Goal: Task Accomplishment & Management: Complete application form

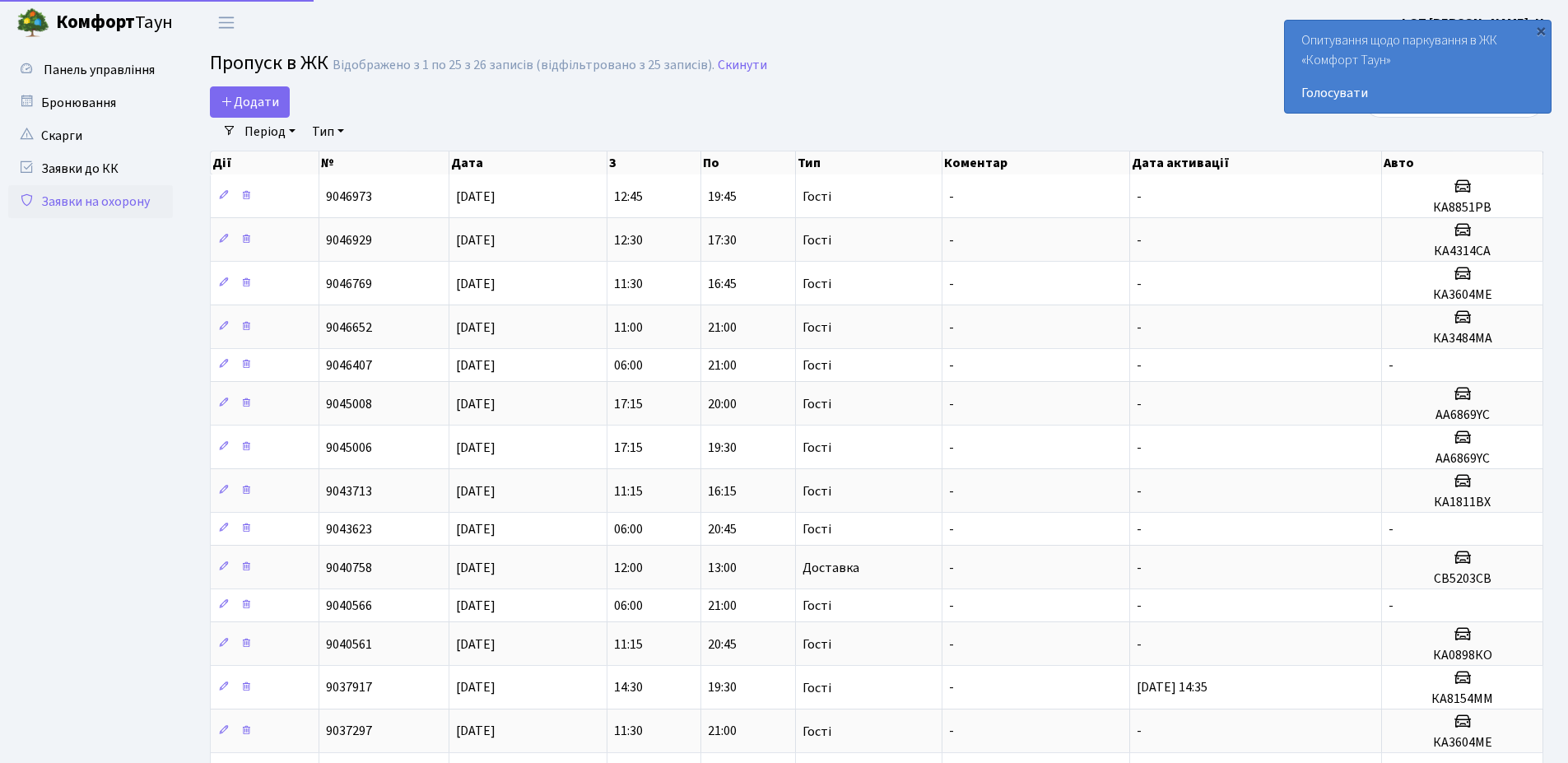
select select "25"
click at [245, 103] on span "Додати" at bounding box center [250, 102] width 59 height 18
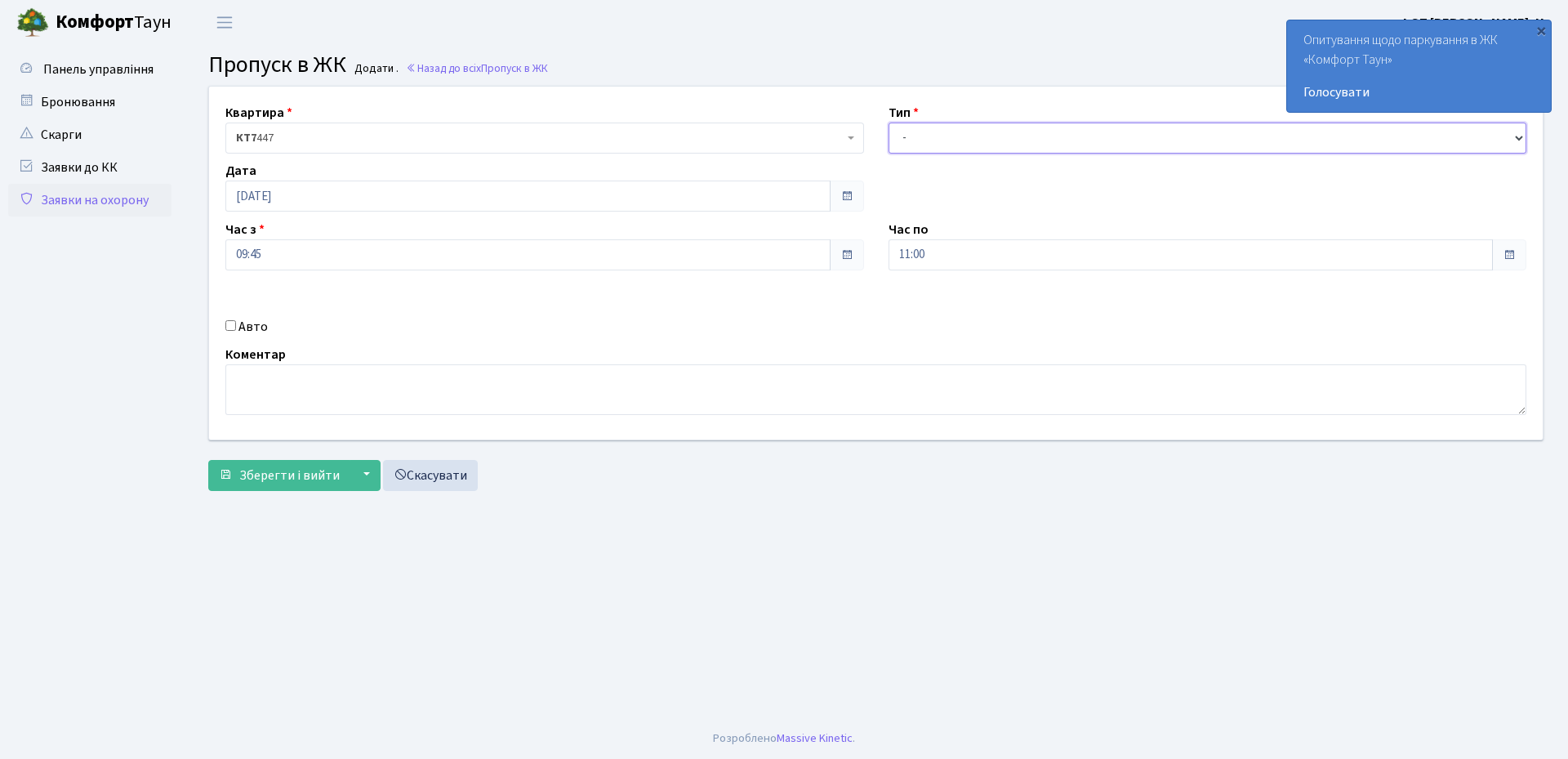
click at [913, 138] on select "- Доставка Таксі Гості Сервіс" at bounding box center [1208, 138] width 639 height 31
select select "3"
click at [888, 123] on select "- Доставка Таксі Гості Сервіс" at bounding box center [1208, 138] width 639 height 31
click at [622, 196] on input "[DATE]" at bounding box center [528, 195] width 605 height 31
click at [293, 303] on td "8" at bounding box center [291, 303] width 25 height 25
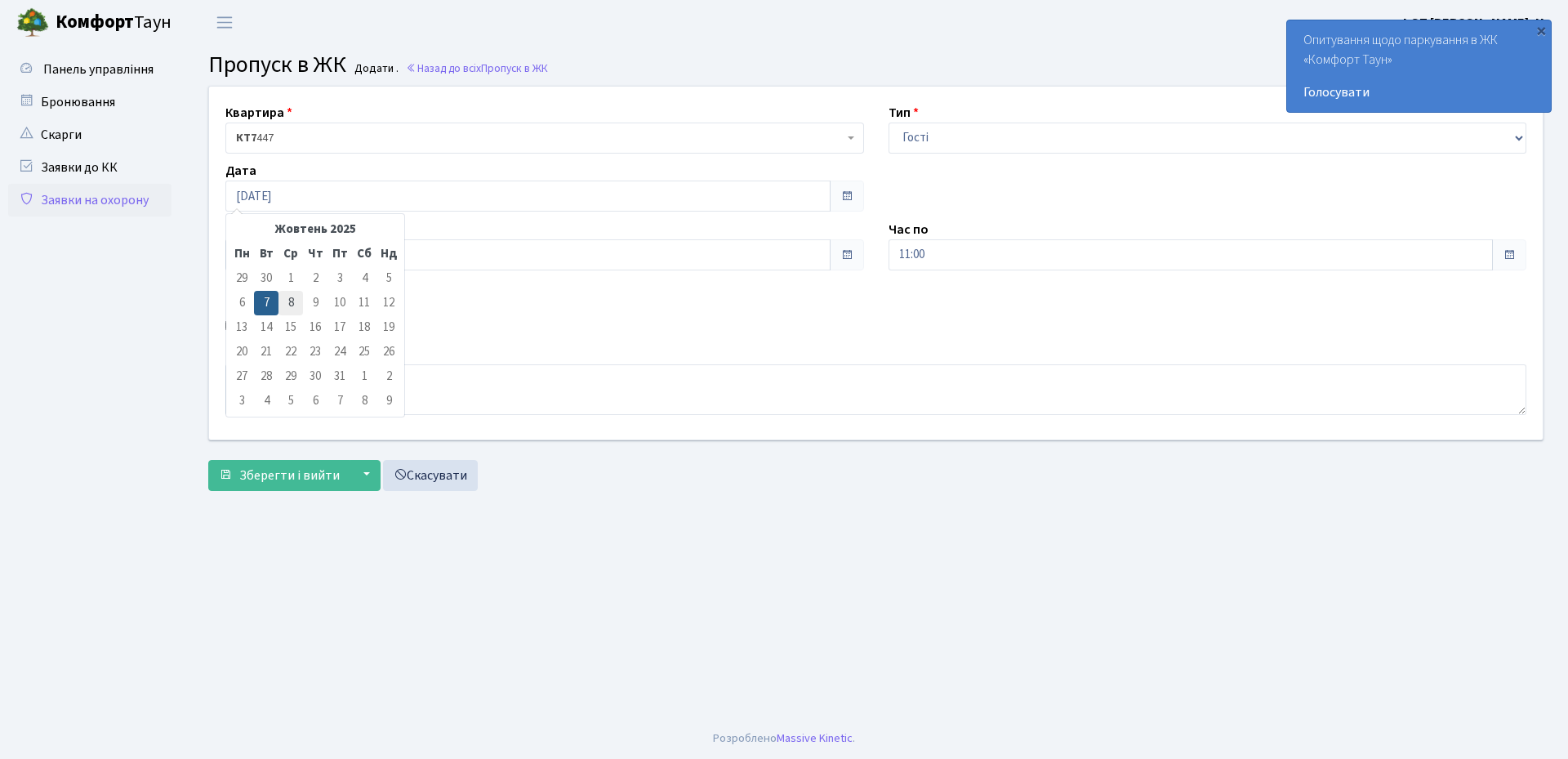
type input "[DATE]"
click at [985, 262] on input "11:00" at bounding box center [1191, 255] width 605 height 31
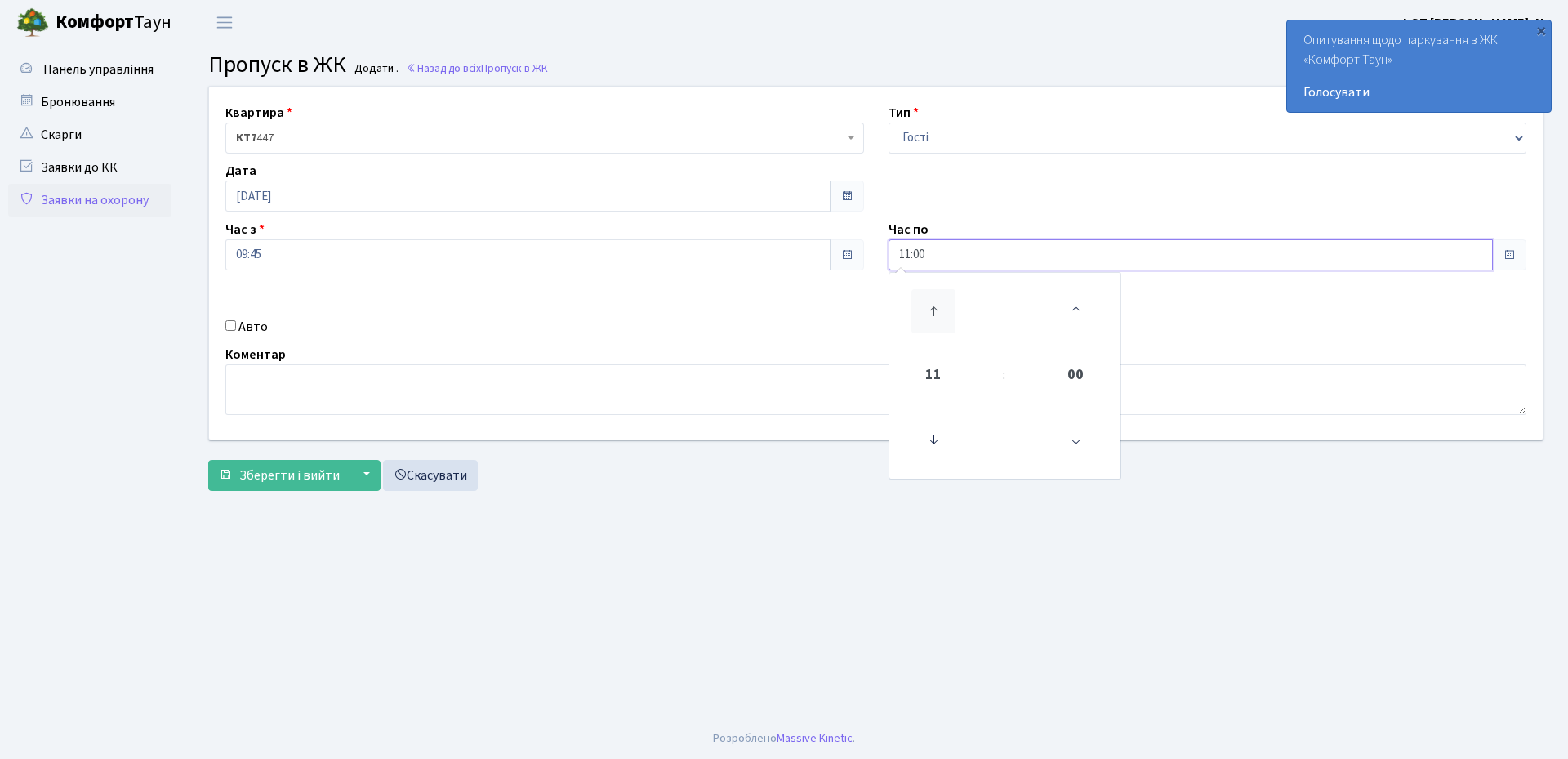
click at [935, 306] on icon at bounding box center [933, 311] width 44 height 44
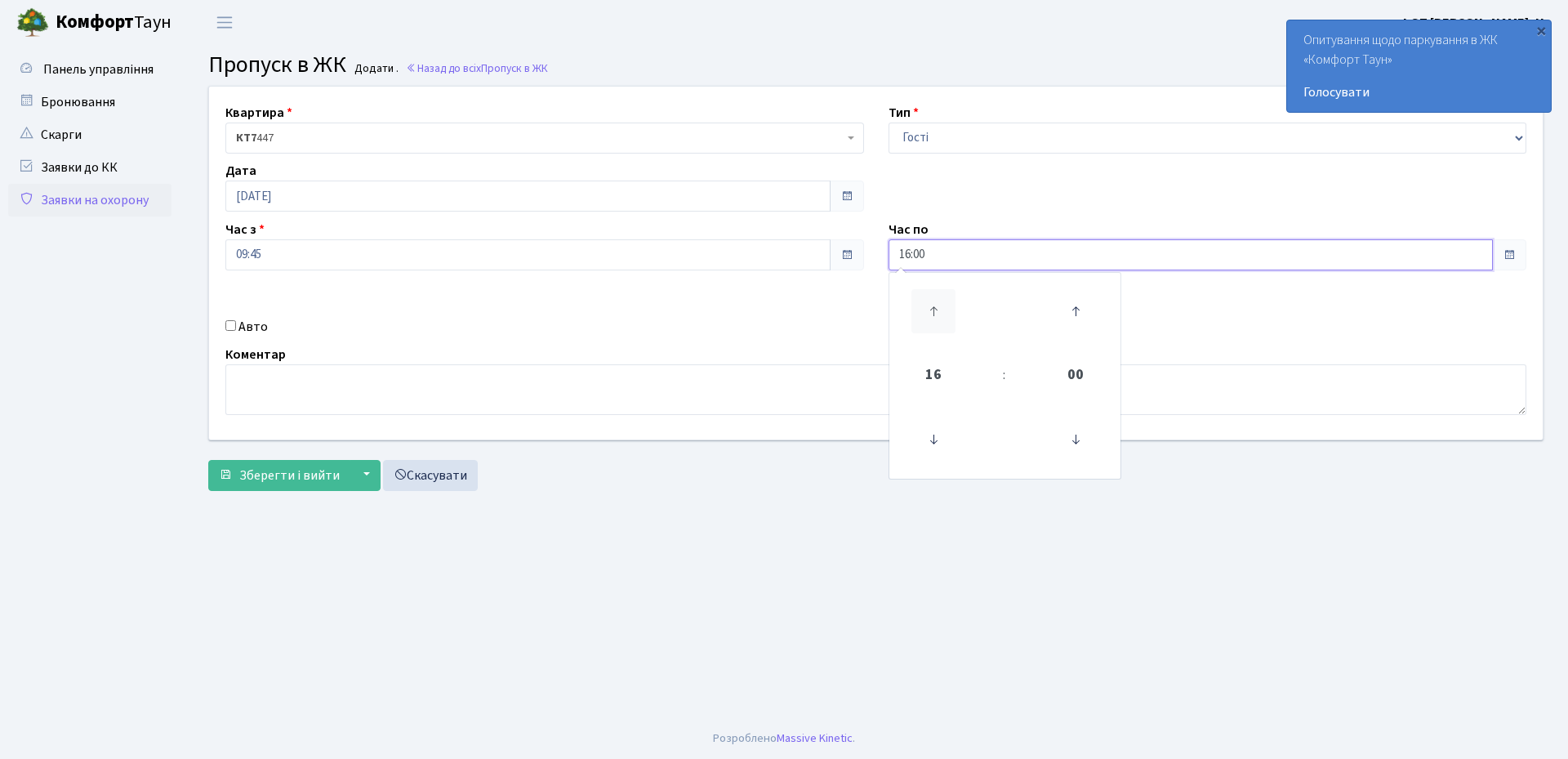
click at [935, 306] on icon at bounding box center [933, 311] width 44 height 44
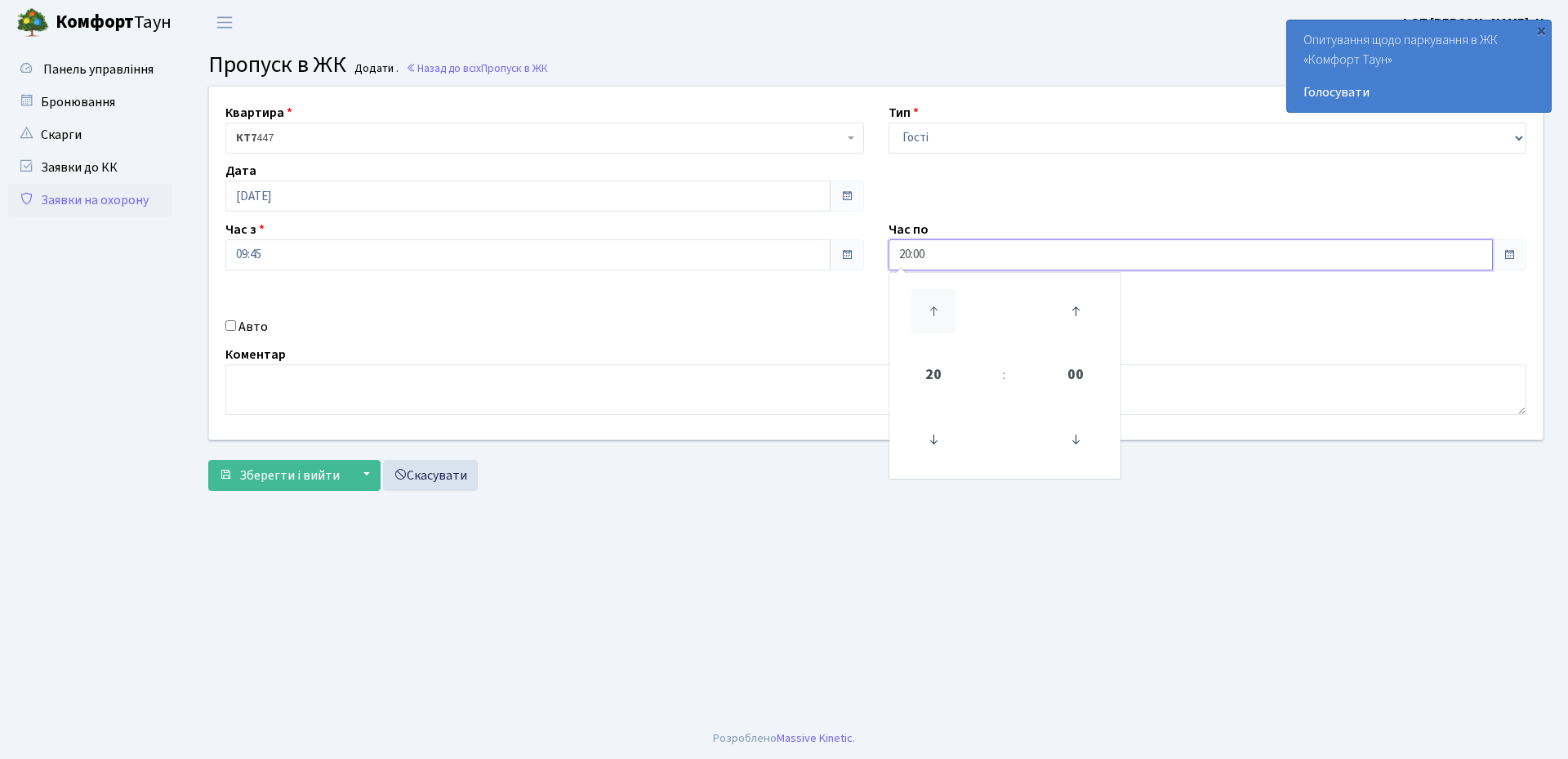
type input "21:00"
click at [354, 276] on div "Квартира <b>КТ7</b>&nbsp;&nbsp;&nbsp;447 КТ7 447 Тип - Доставка Таксі Гості Сер…" at bounding box center [876, 263] width 1358 height 353
click at [353, 270] on input "09:45" at bounding box center [528, 255] width 605 height 31
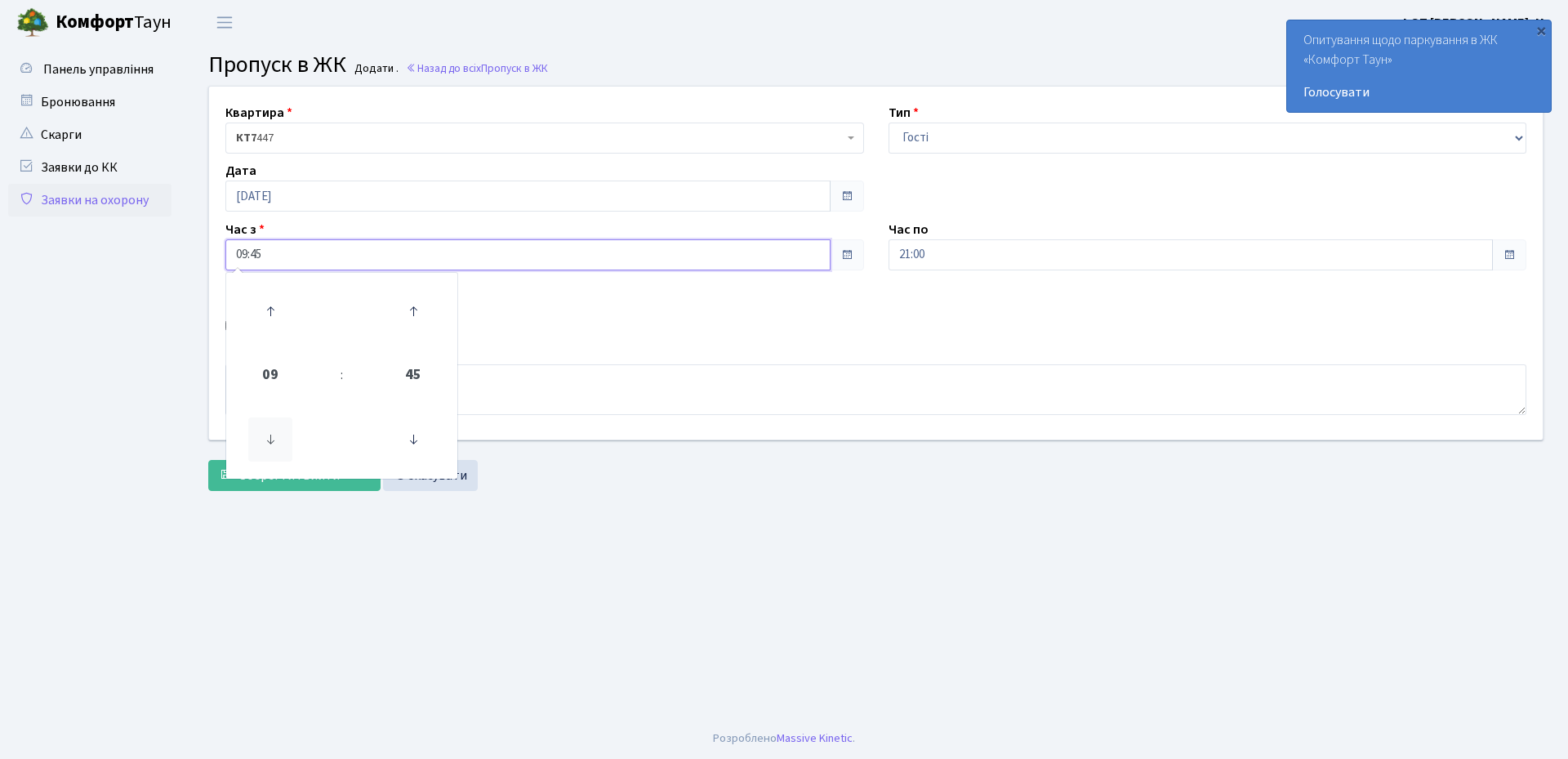
click at [271, 445] on icon at bounding box center [271, 440] width 44 height 44
click at [424, 442] on icon at bounding box center [413, 440] width 44 height 44
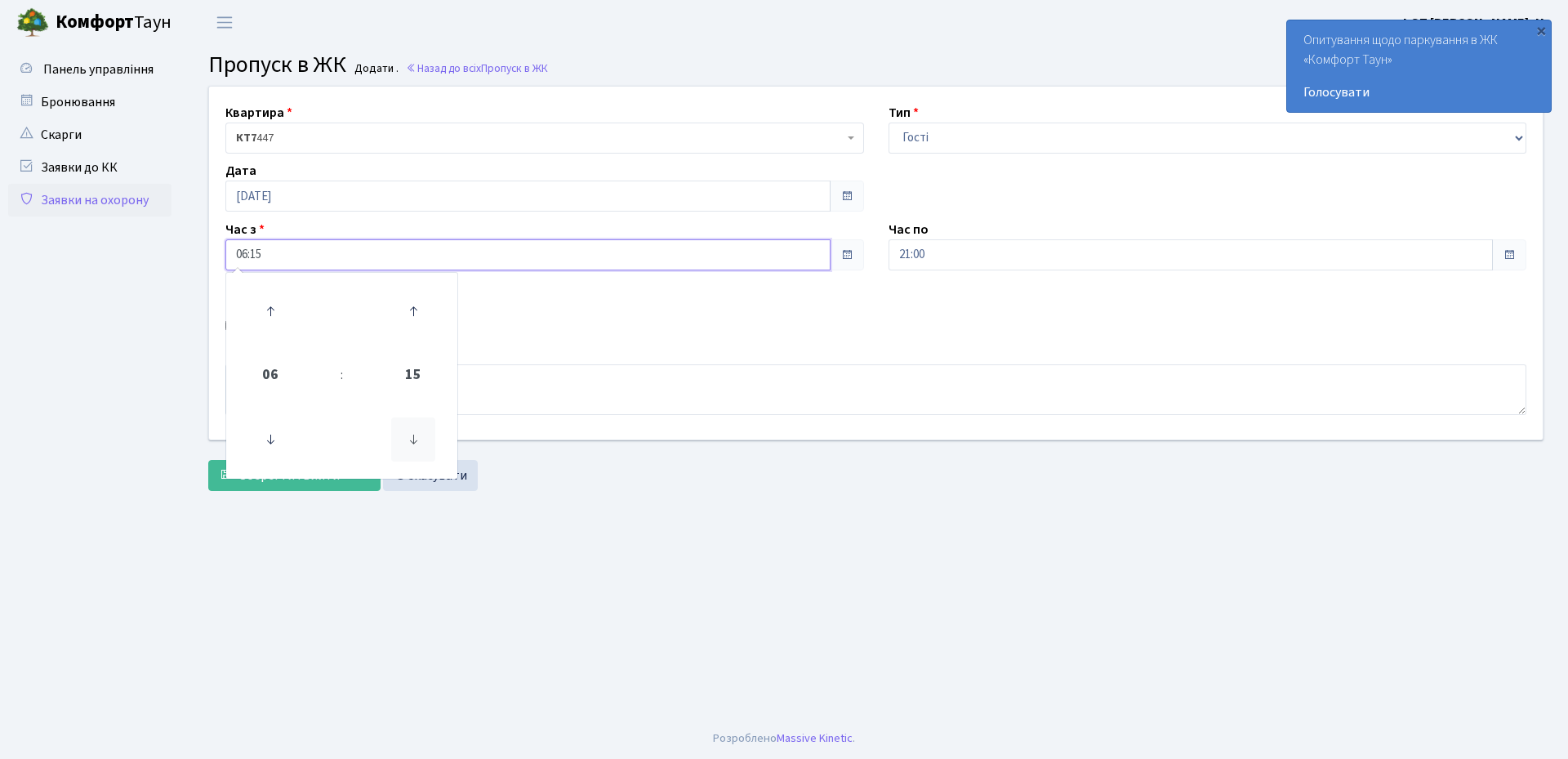
click at [424, 442] on icon at bounding box center [413, 440] width 44 height 44
type input "06:00"
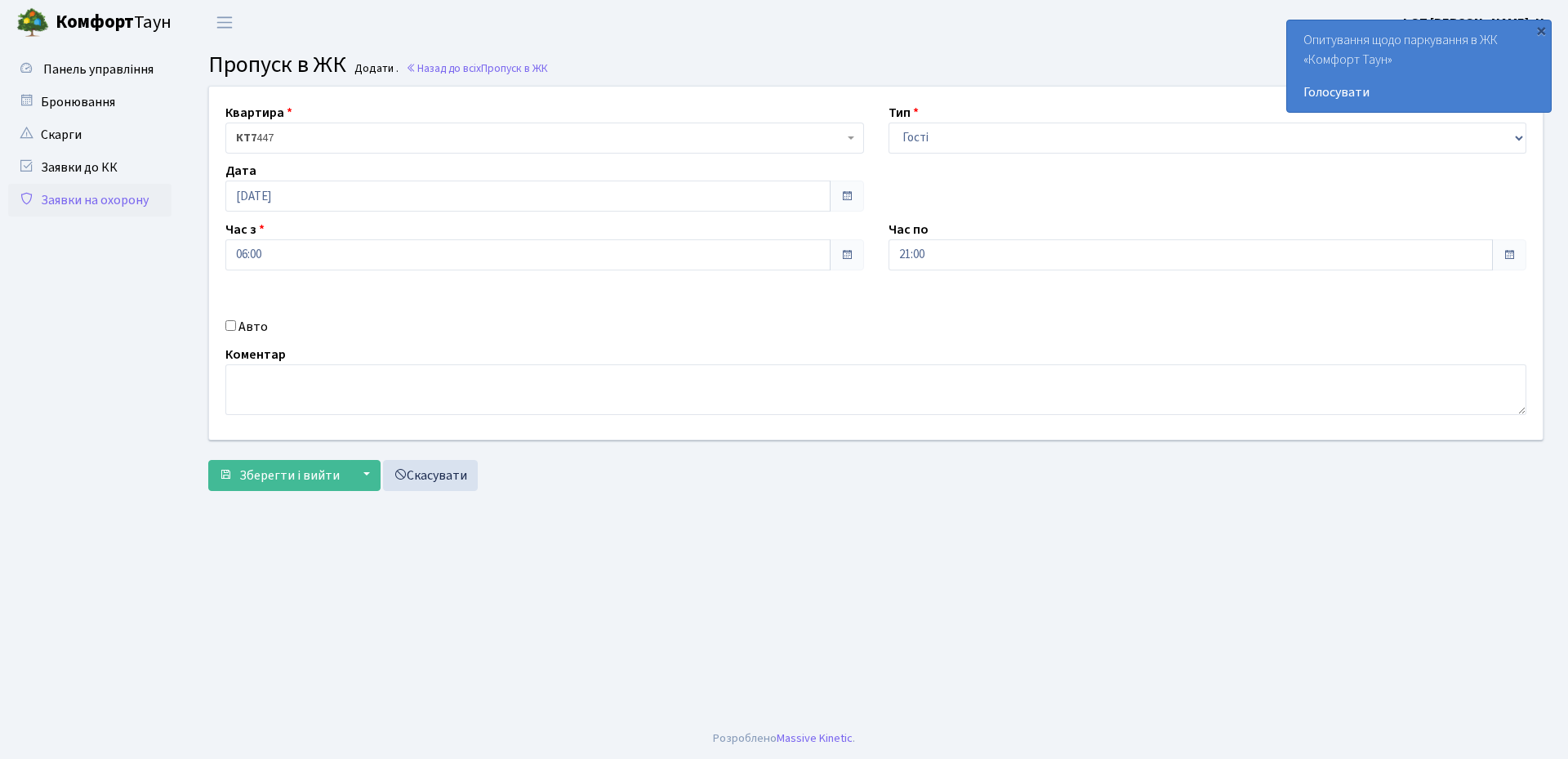
click at [768, 492] on div "Квартира <b>КТ7</b>&nbsp;&nbsp;&nbsp;447 КТ7 447 Тип - Доставка Таксі Гості Сер…" at bounding box center [876, 293] width 1360 height 414
click at [273, 477] on span "Зберегти і вийти" at bounding box center [289, 475] width 100 height 18
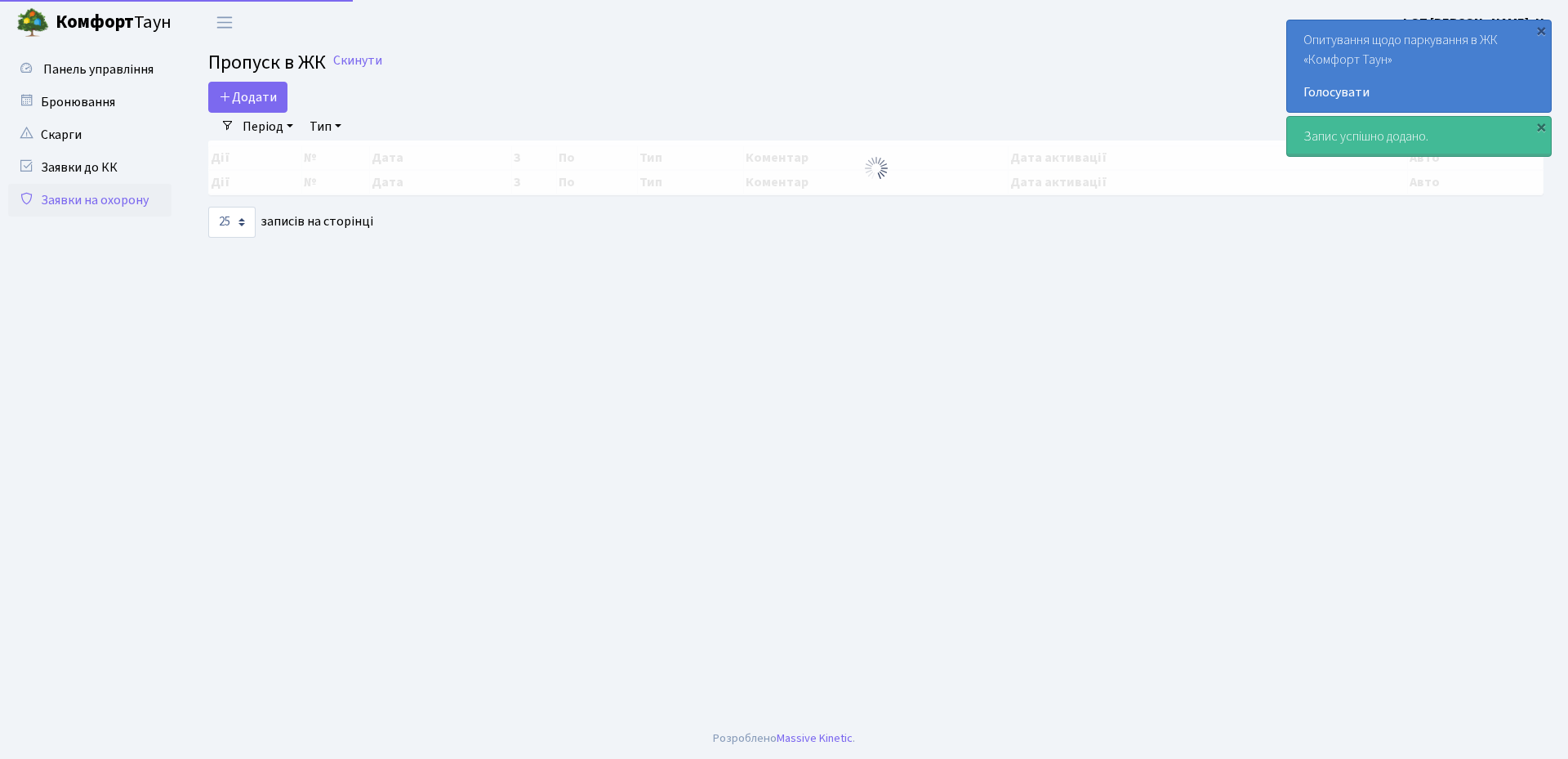
select select "25"
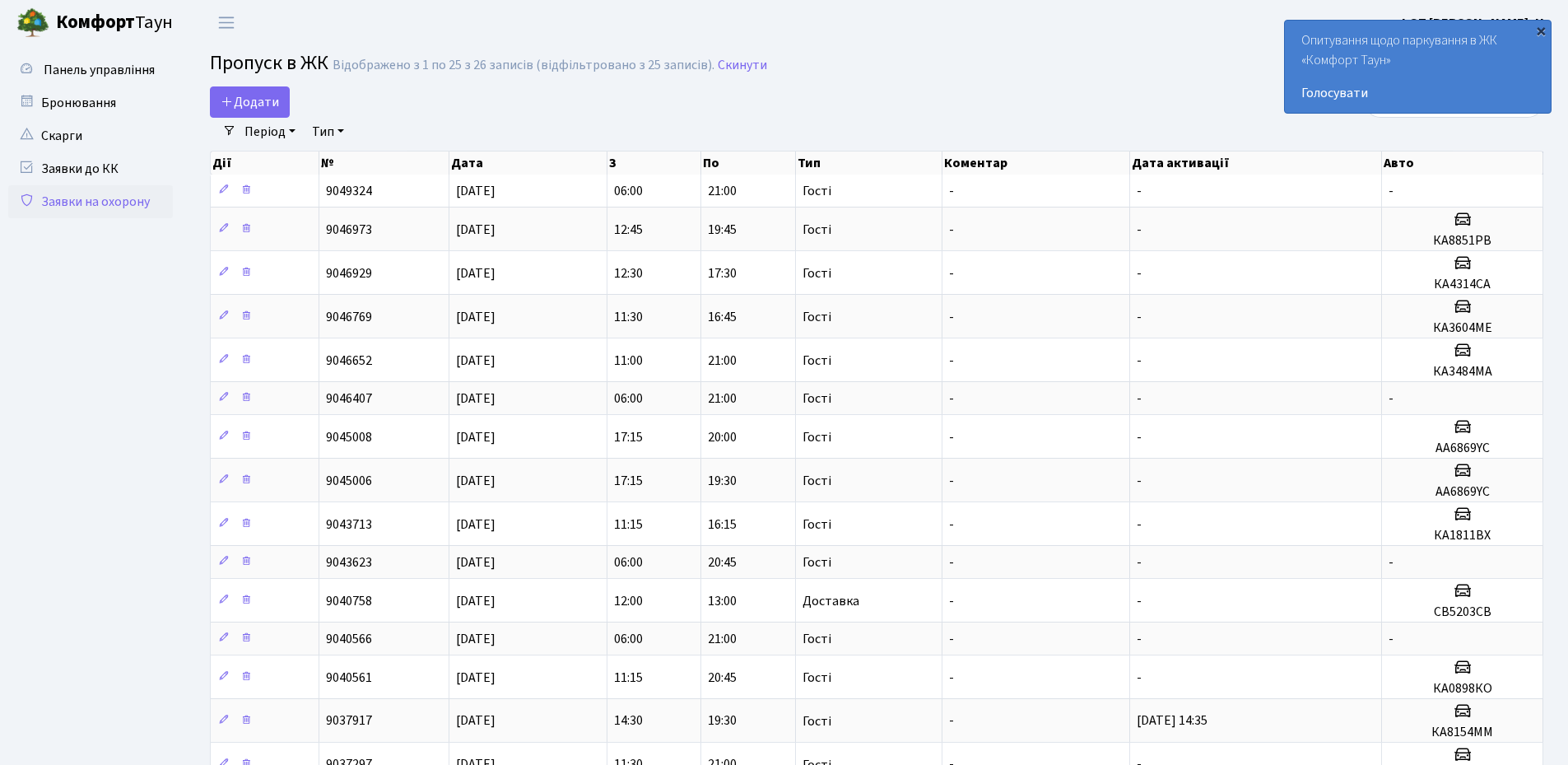
click at [1545, 30] on div "×" at bounding box center [1541, 30] width 16 height 16
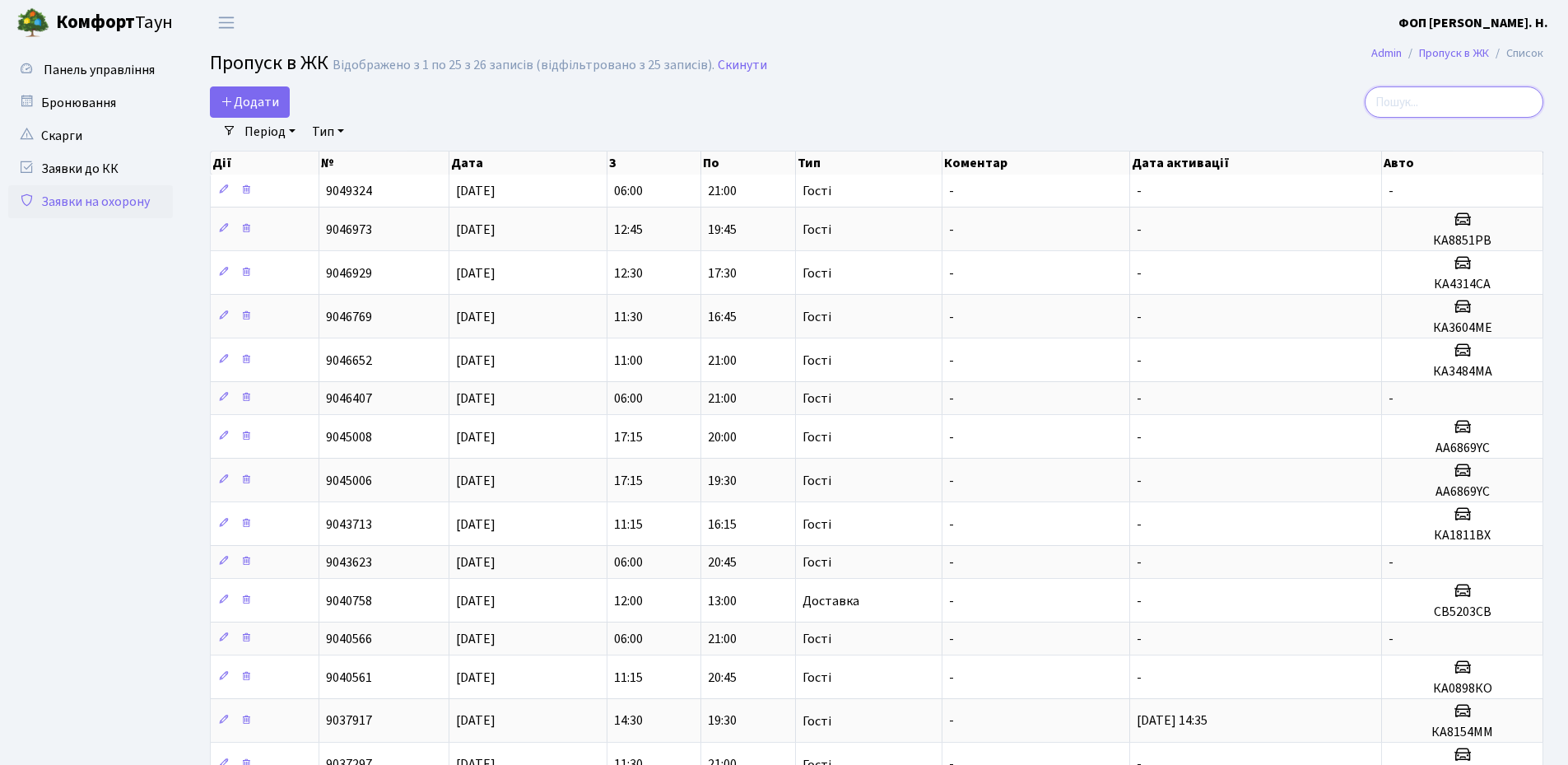
click at [1430, 104] on input "search" at bounding box center [1455, 102] width 179 height 32
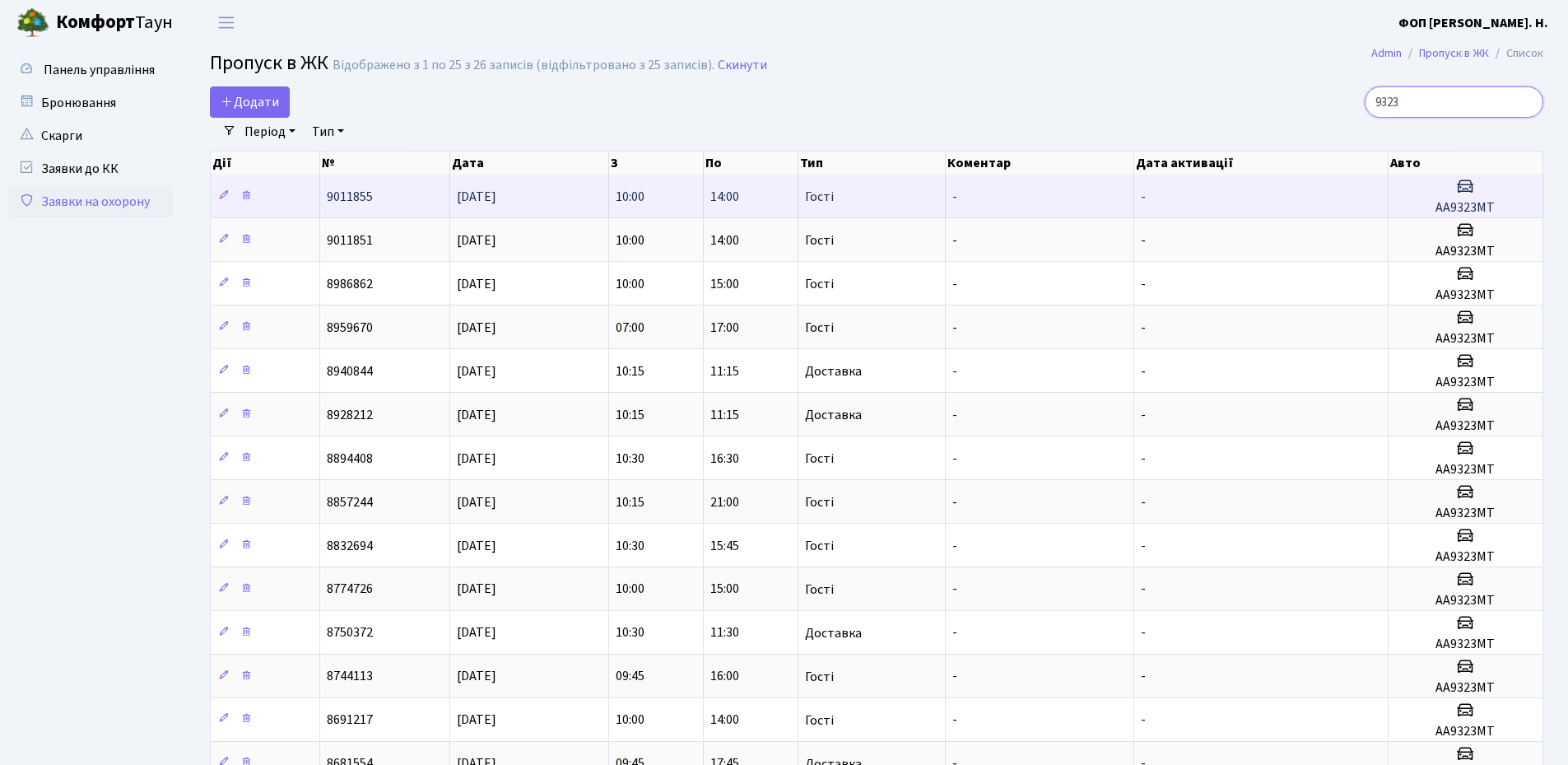
type input "9323"
drag, startPoint x: 1500, startPoint y: 210, endPoint x: 1432, endPoint y: 209, distance: 68.0
click at [1432, 209] on h5 "АА9323МТ" at bounding box center [1465, 208] width 141 height 15
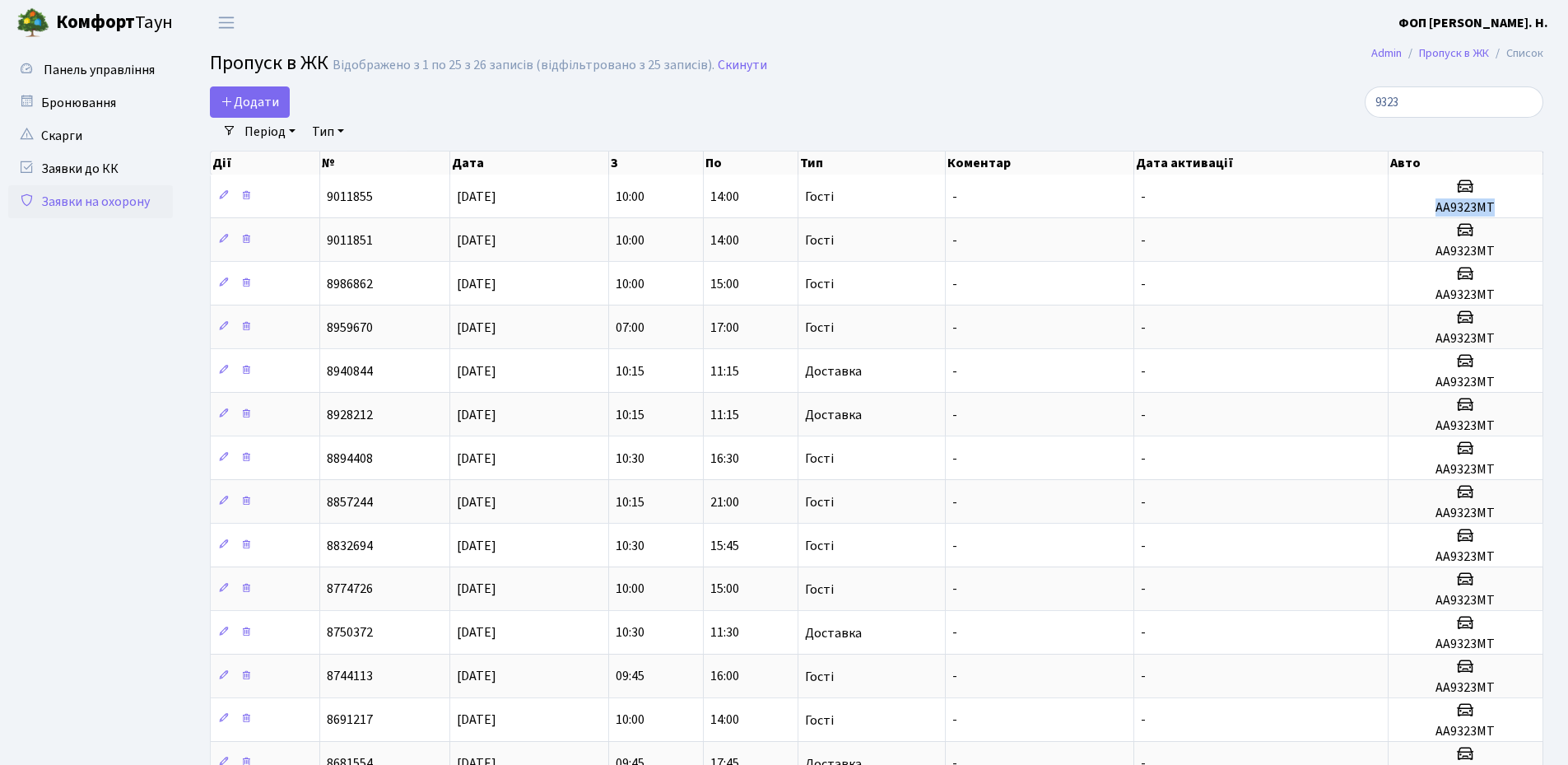
copy h5 "АА9323МТ"
click at [1430, 91] on input "9323" at bounding box center [1455, 102] width 179 height 32
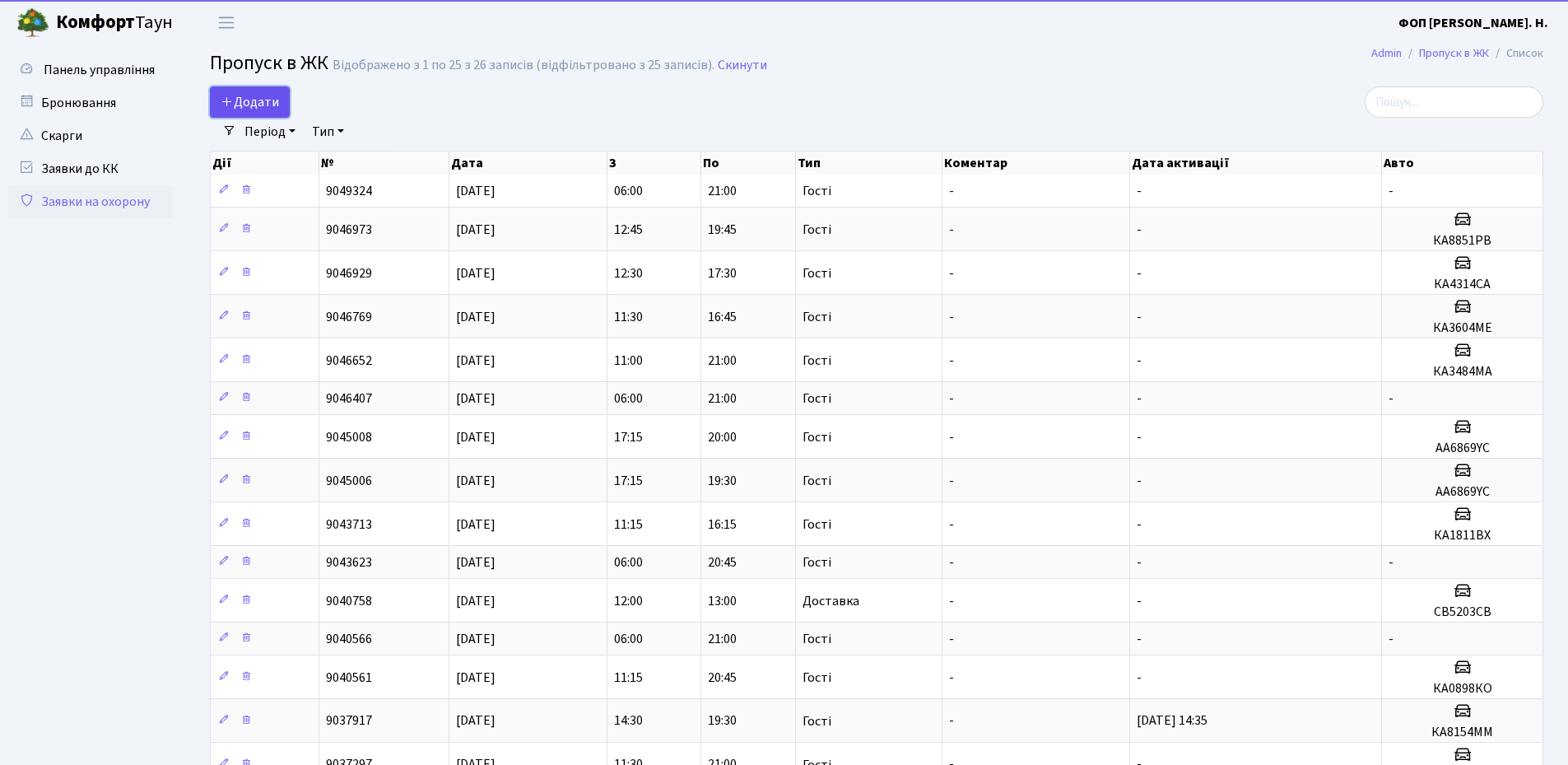
click at [256, 101] on span "Додати" at bounding box center [250, 102] width 59 height 18
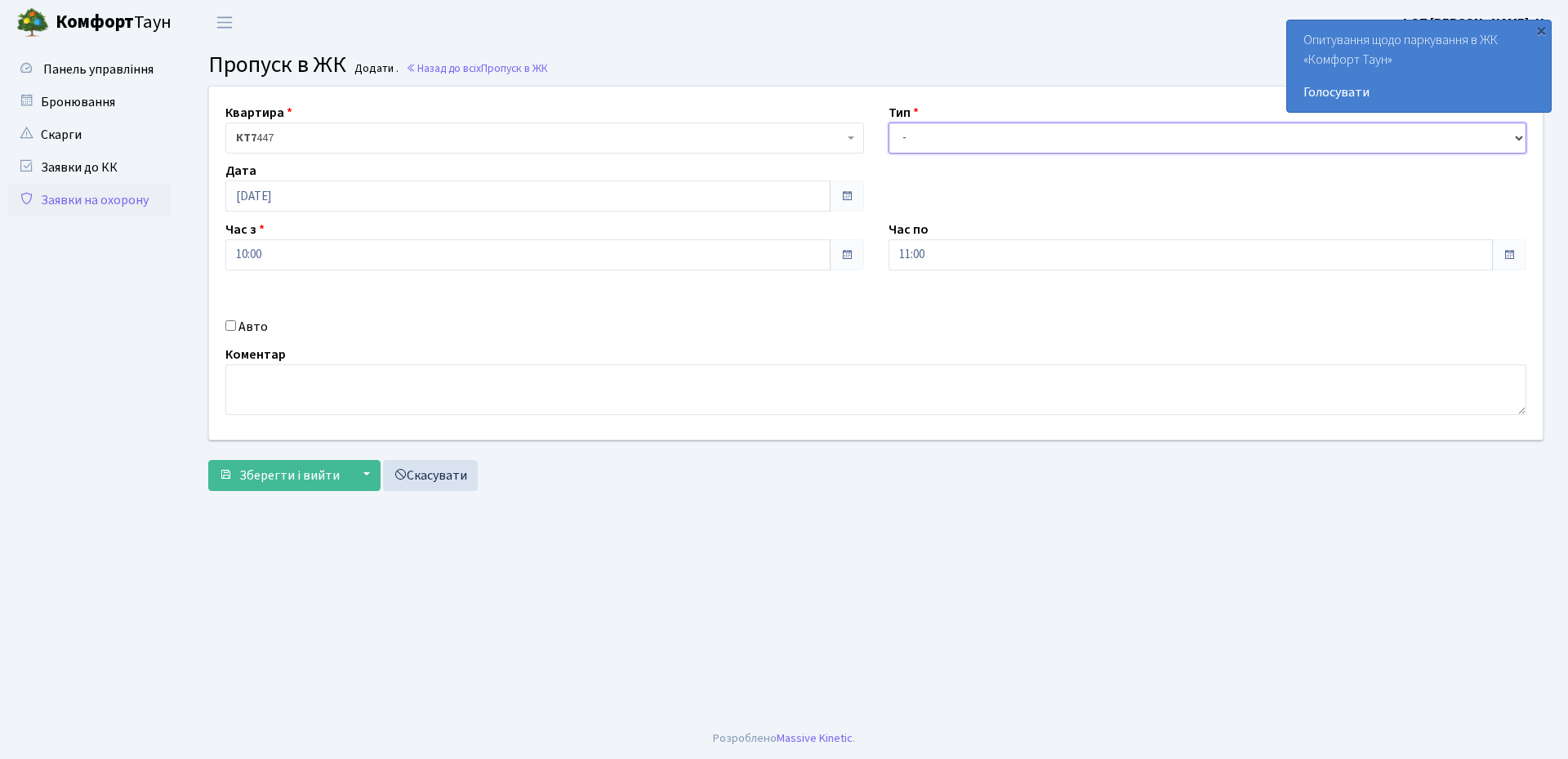
drag, startPoint x: 947, startPoint y: 132, endPoint x: 947, endPoint y: 149, distance: 17.0
click at [947, 132] on select "- Доставка Таксі Гості Сервіс" at bounding box center [1208, 138] width 639 height 31
select select "3"
click at [888, 123] on select "- Доставка Таксі Гості Сервіс" at bounding box center [1208, 138] width 639 height 31
click at [931, 264] on input "11:00" at bounding box center [1191, 255] width 605 height 31
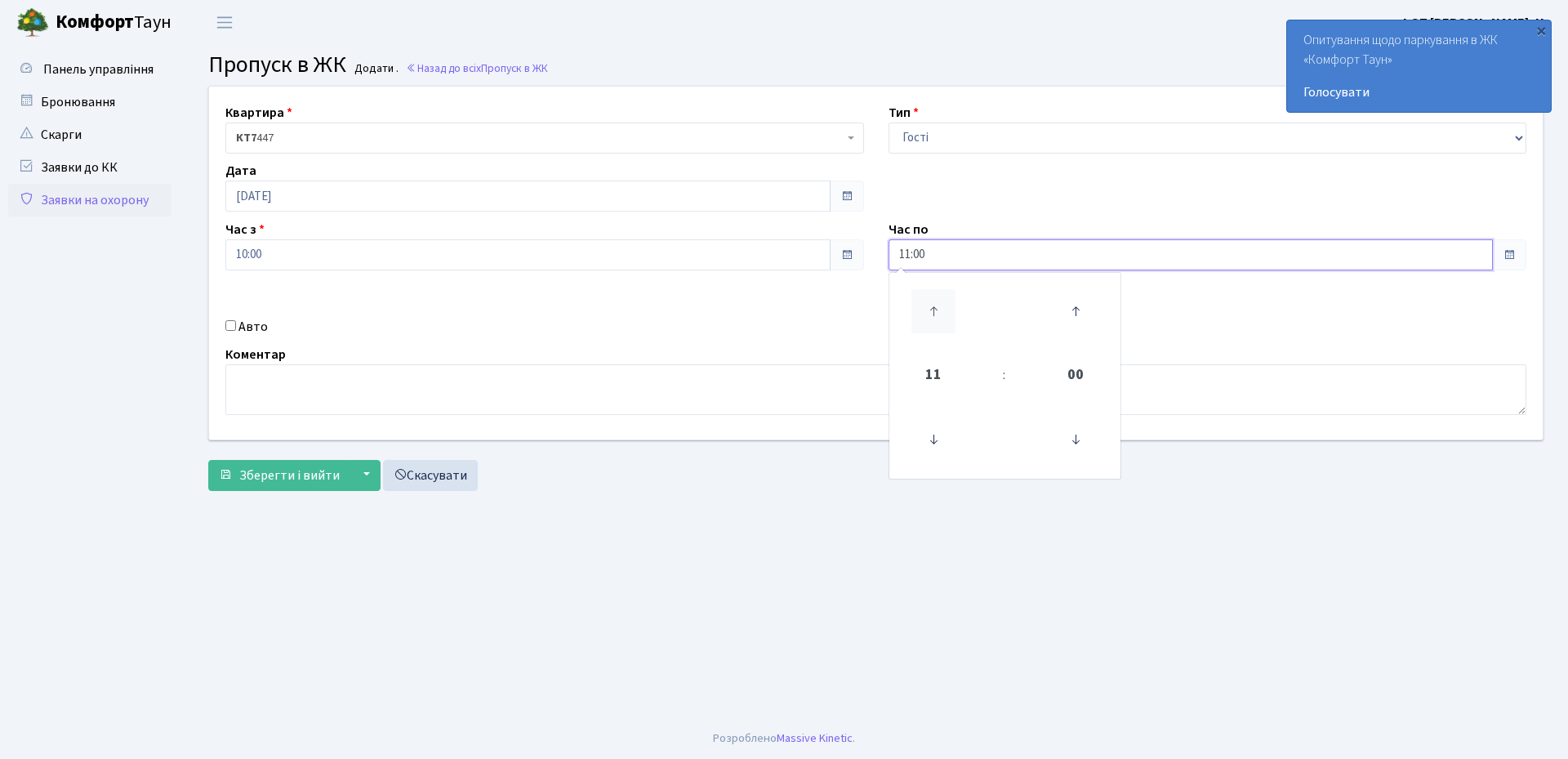
click at [927, 304] on icon at bounding box center [933, 311] width 44 height 44
type input "15:00"
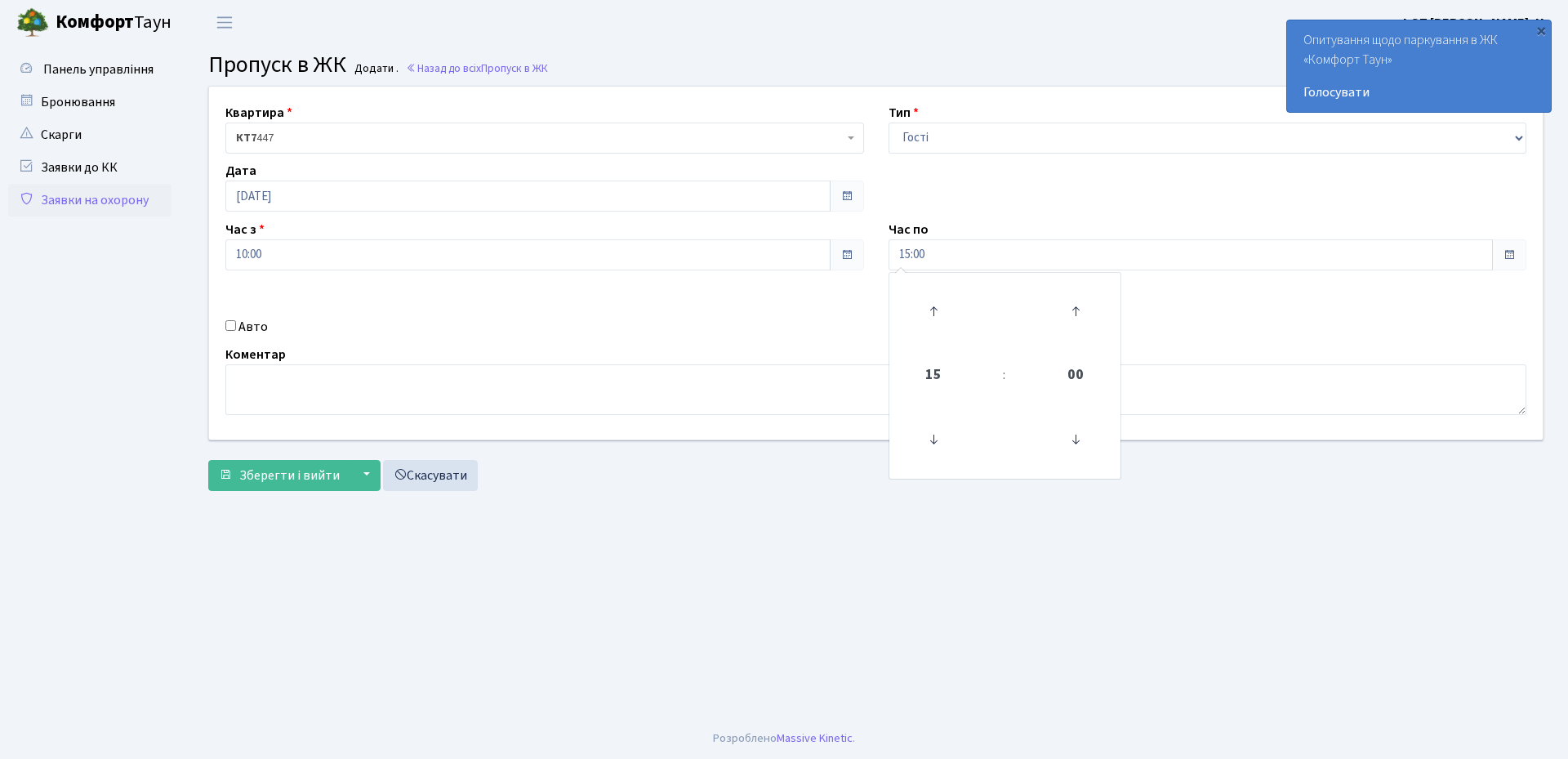
drag, startPoint x: 235, startPoint y: 323, endPoint x: 376, endPoint y: 323, distance: 141.0
click at [237, 323] on div "Авто" at bounding box center [545, 326] width 663 height 20
click at [232, 328] on input "Авто" at bounding box center [231, 325] width 10 height 10
checkbox input "true"
paste input "АА9323МТ"
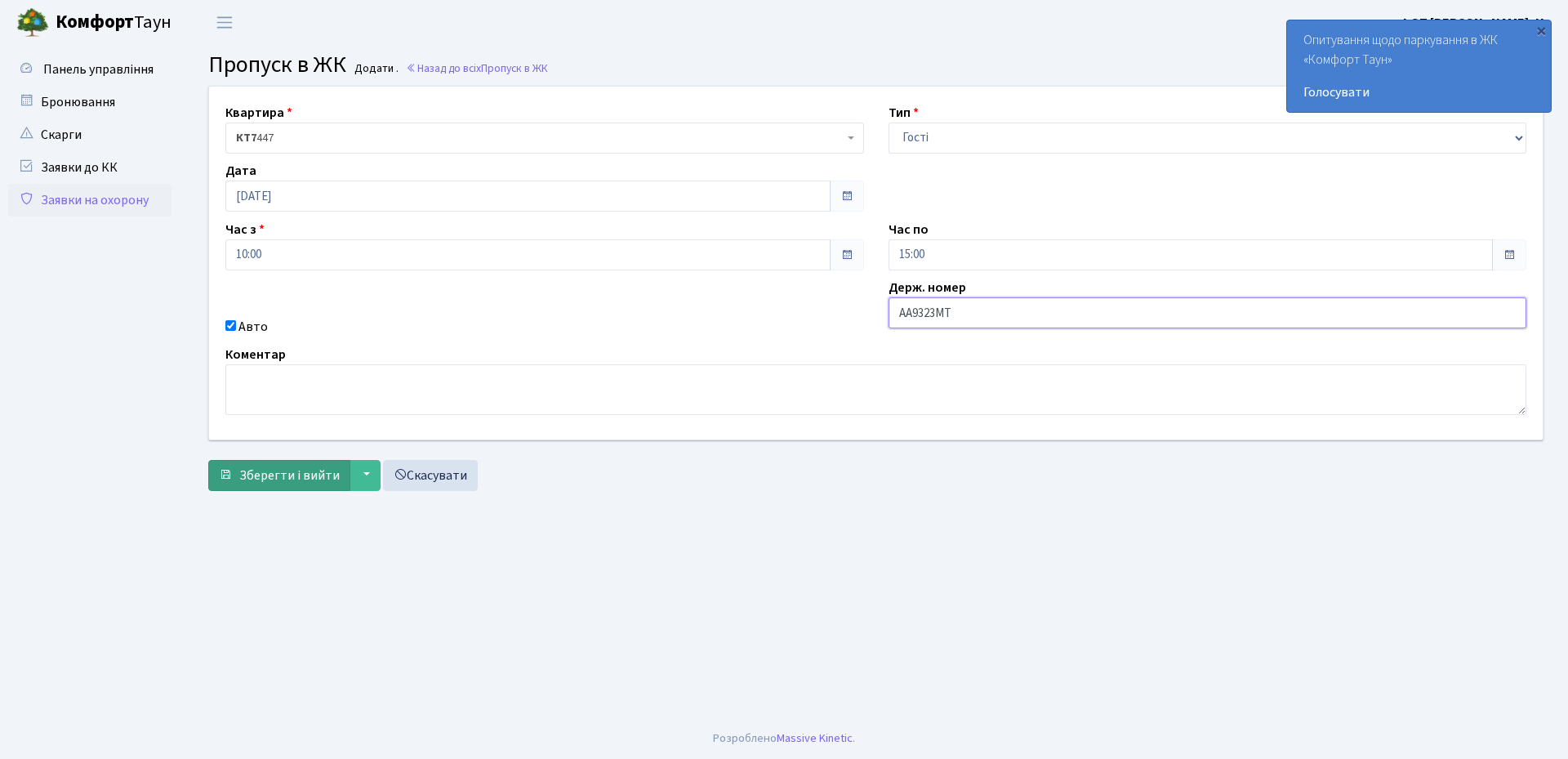
type input "АА9323МТ"
click at [243, 468] on span "Зберегти і вийти" at bounding box center [289, 475] width 100 height 18
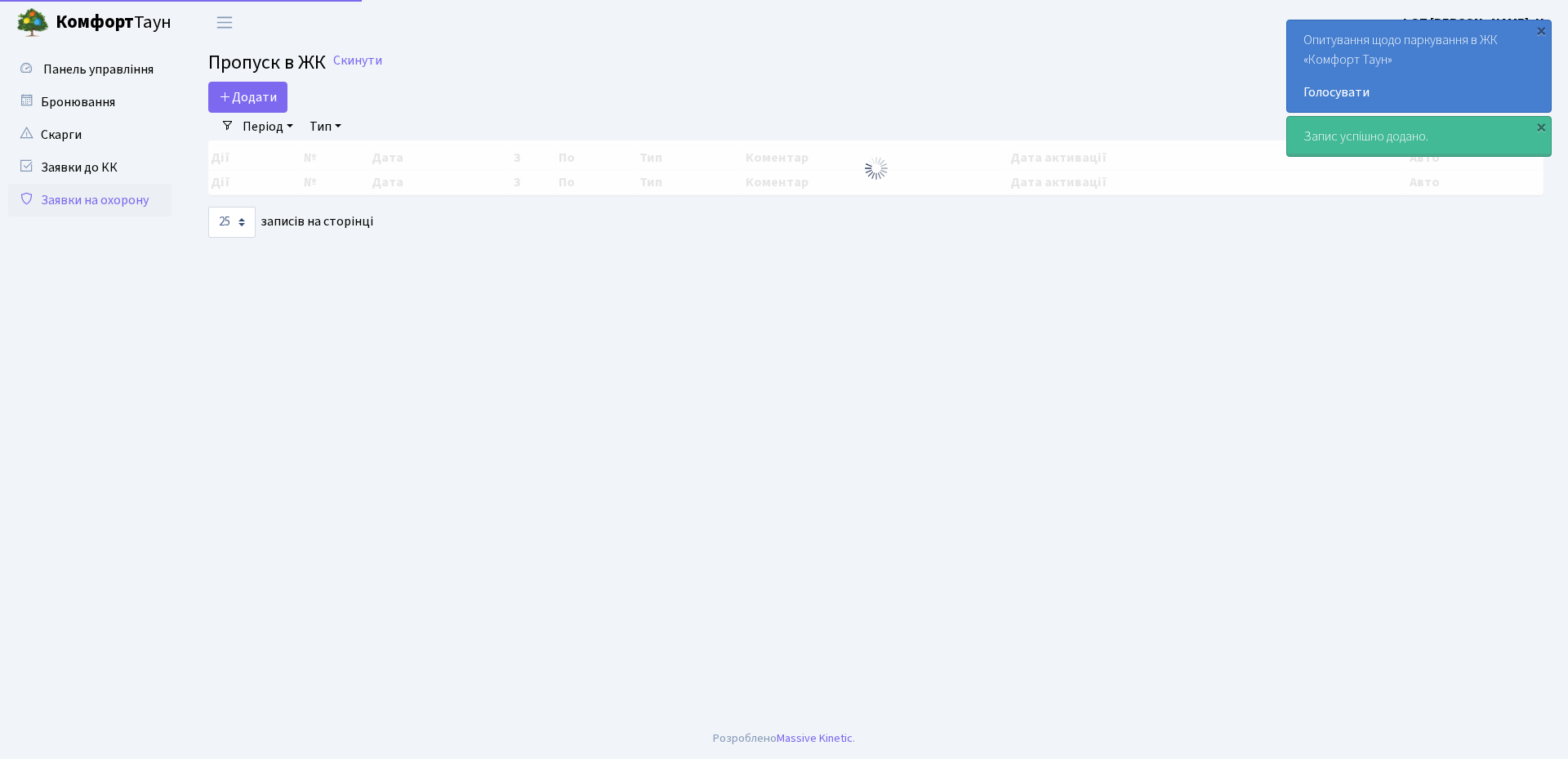
select select "25"
